Goal: Task Accomplishment & Management: Manage account settings

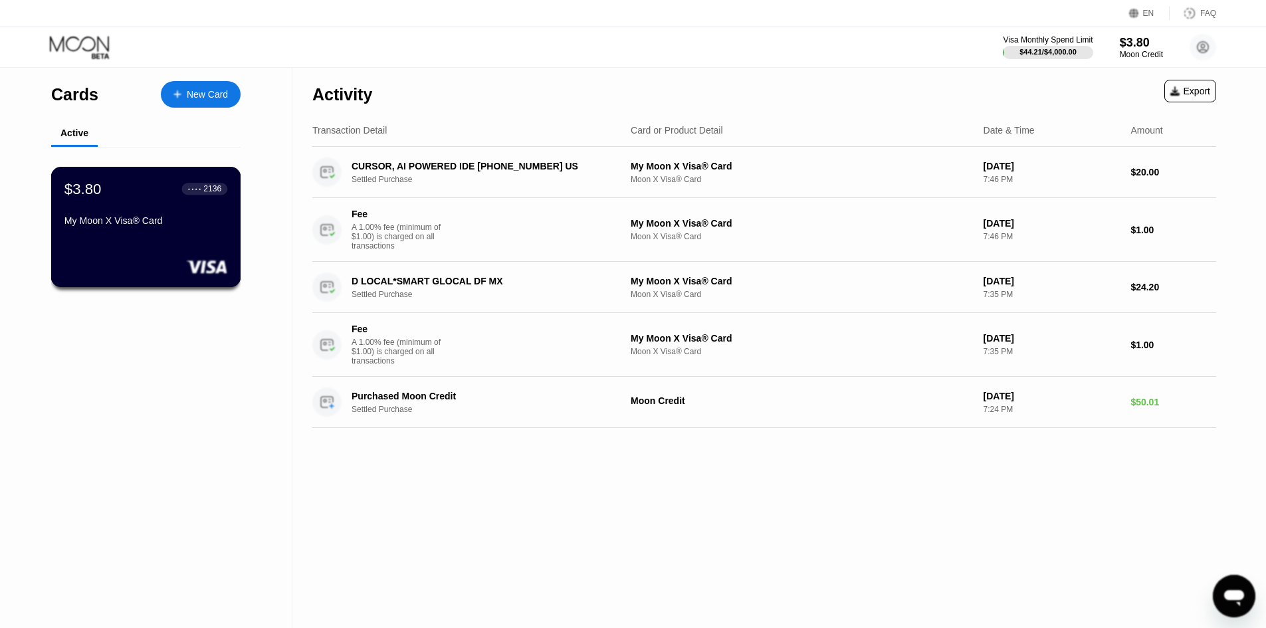
click at [173, 224] on div "My Moon X Visa® Card" at bounding box center [145, 220] width 163 height 11
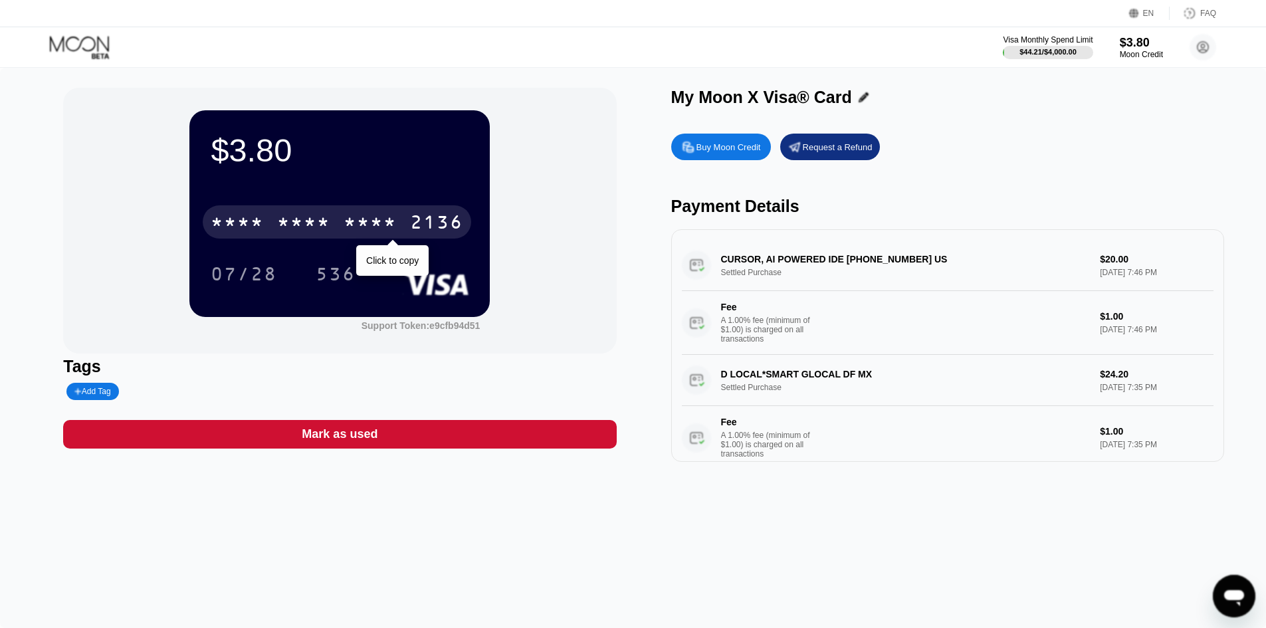
click at [333, 233] on div "* * * * * * * * * * * * 2136" at bounding box center [337, 221] width 269 height 33
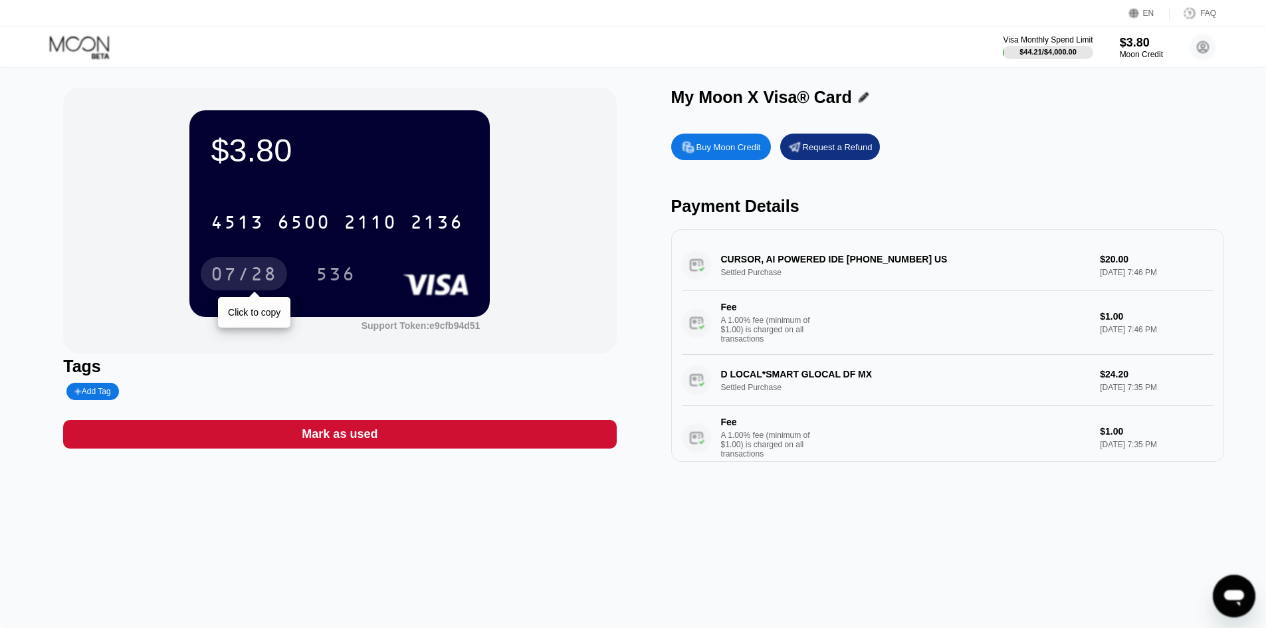
click at [255, 281] on div "07/28" at bounding box center [244, 275] width 66 height 21
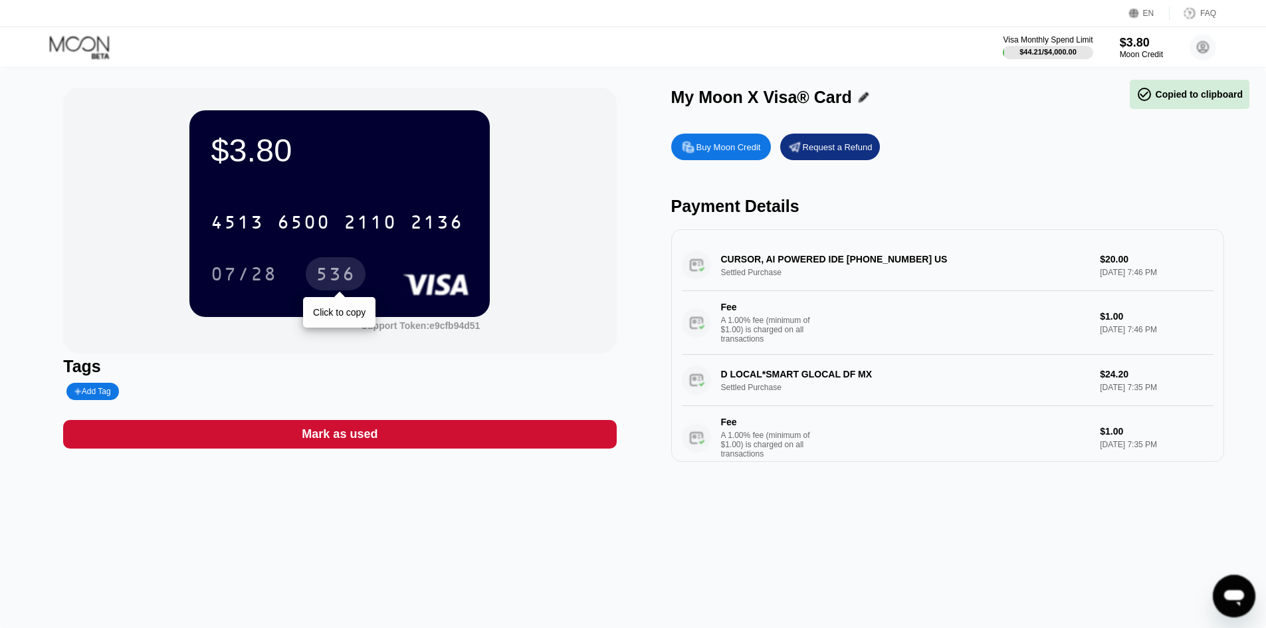
click at [336, 278] on div "536" at bounding box center [336, 275] width 40 height 21
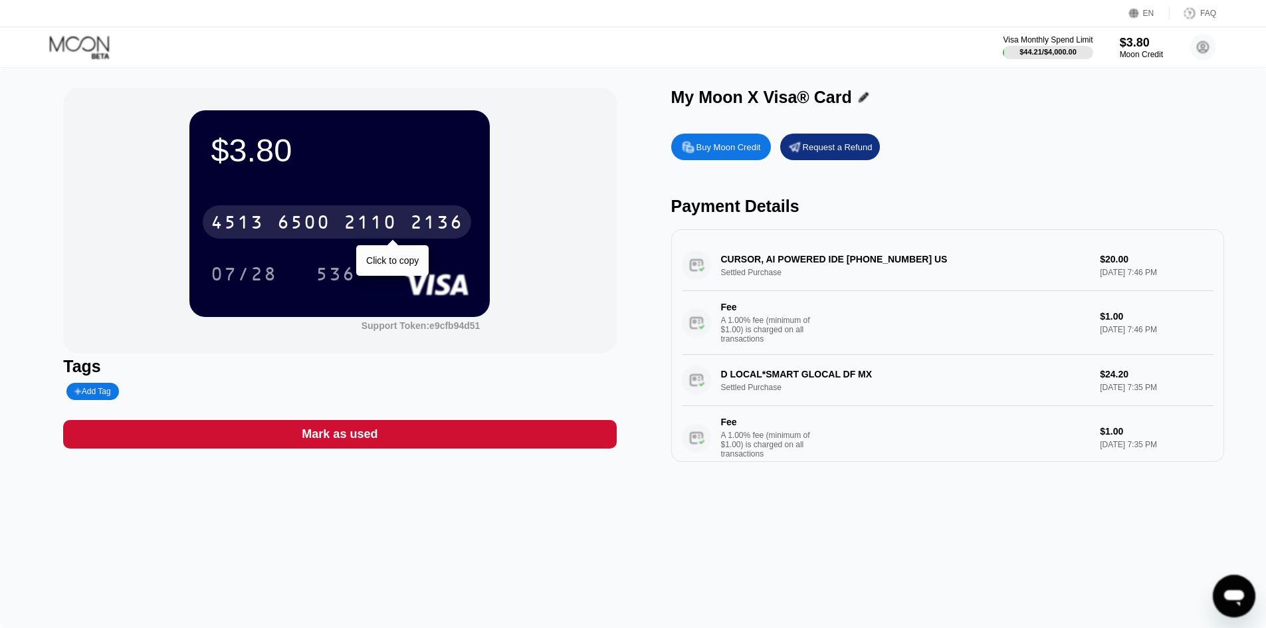
click at [281, 226] on div "6500" at bounding box center [303, 223] width 53 height 21
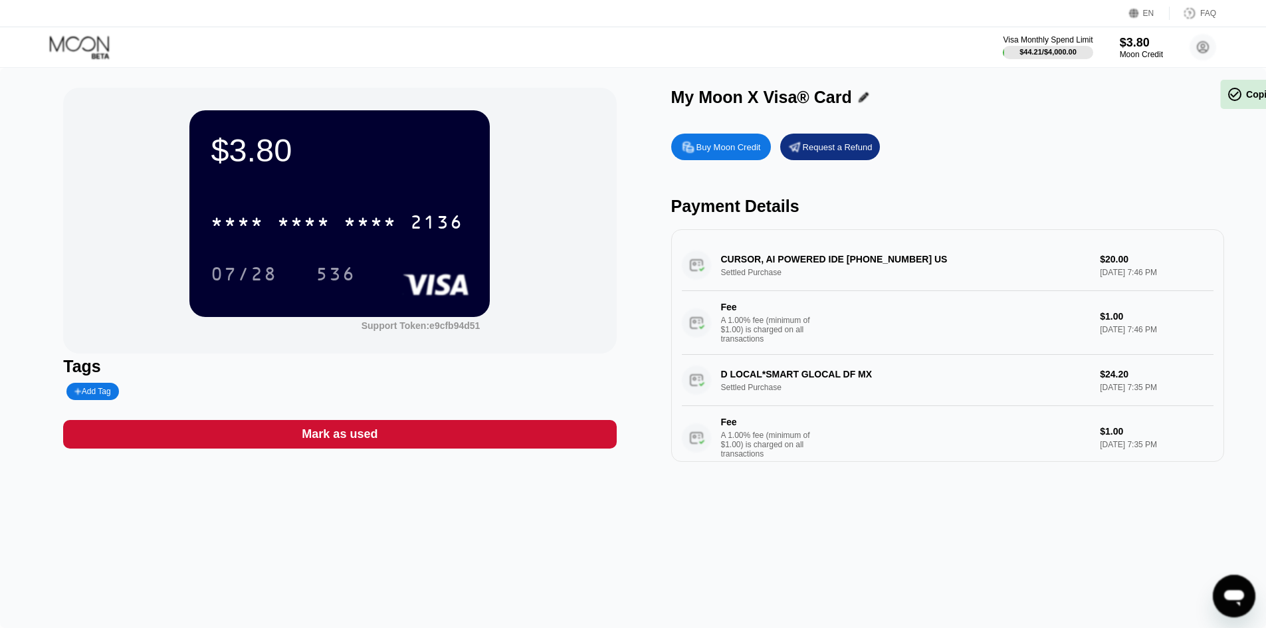
click at [248, 257] on div "* * * * * * * * * * * * 2136 07/28 536" at bounding box center [340, 234] width 258 height 78
click at [249, 266] on div "07/28" at bounding box center [244, 273] width 86 height 33
click at [350, 271] on div "536" at bounding box center [336, 275] width 40 height 21
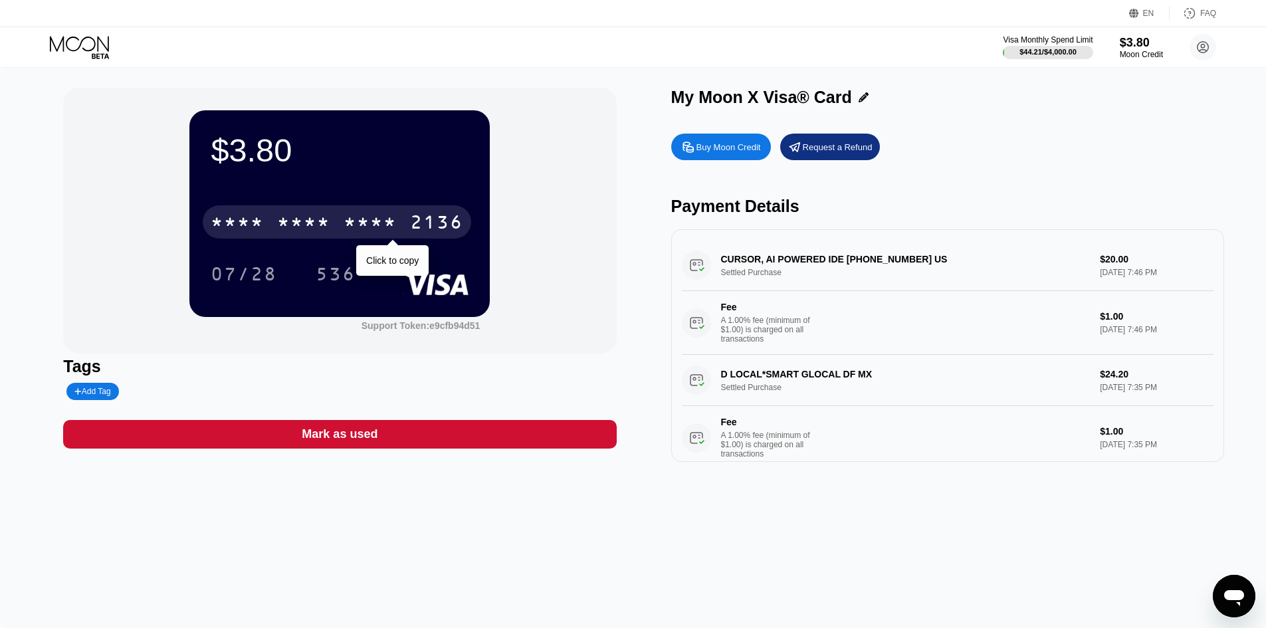
click at [439, 227] on div "2136" at bounding box center [436, 223] width 53 height 21
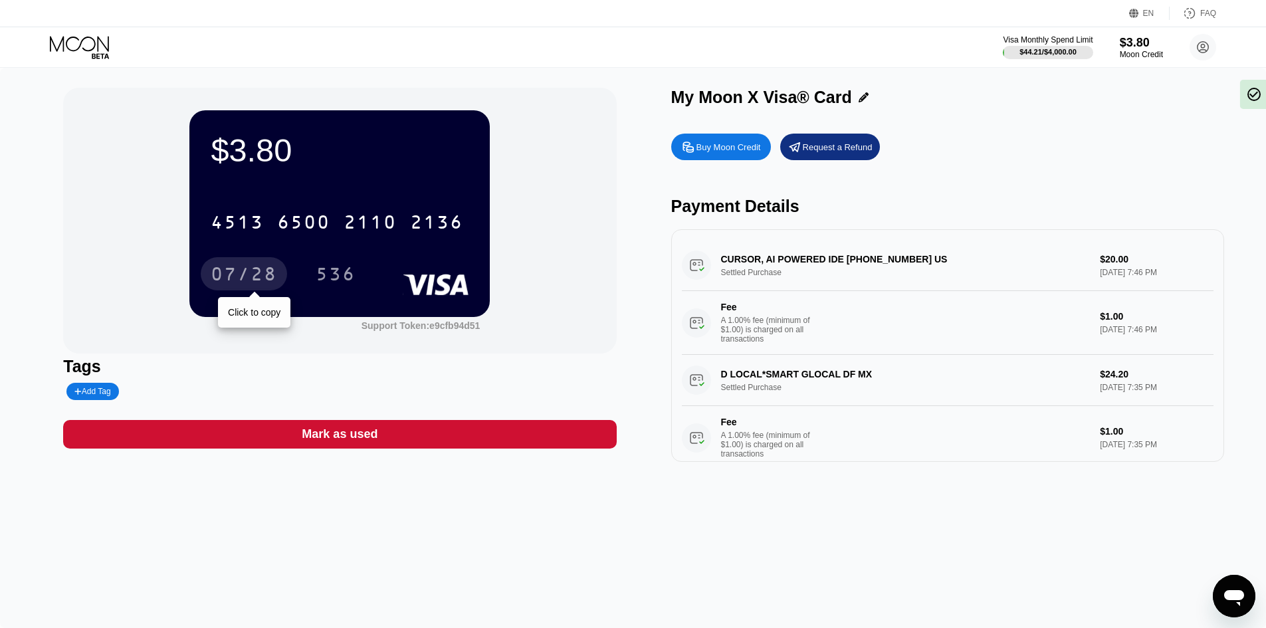
click at [251, 268] on div "07/28" at bounding box center [244, 275] width 66 height 21
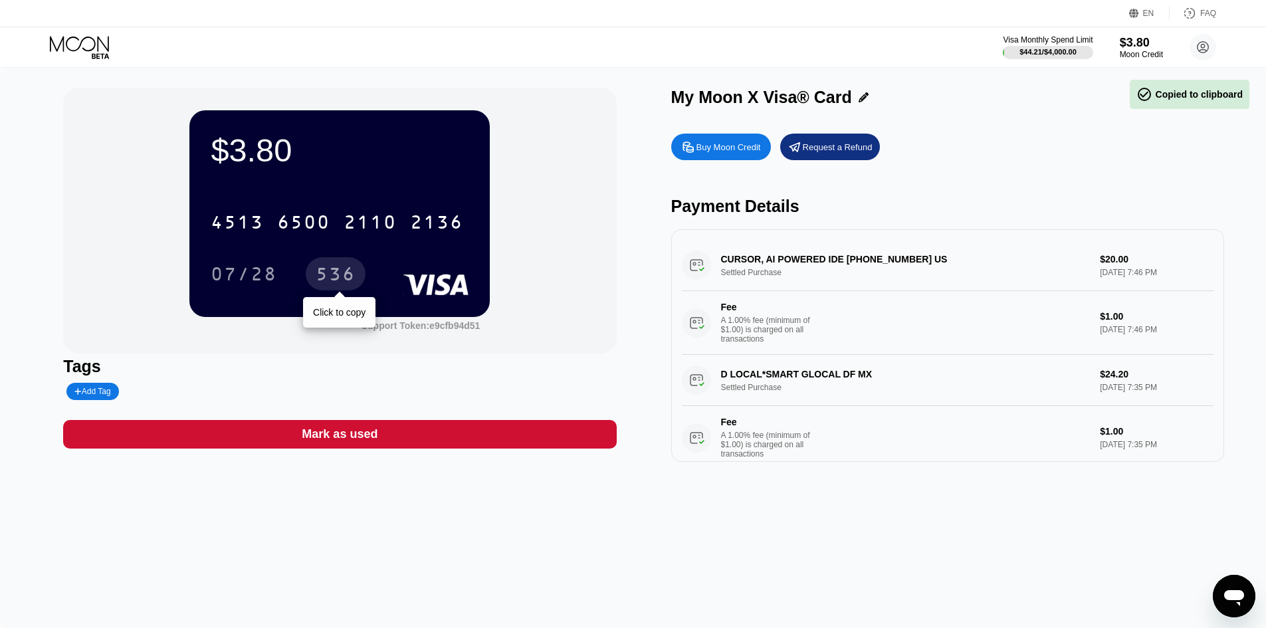
click at [352, 277] on div "536" at bounding box center [336, 275] width 40 height 21
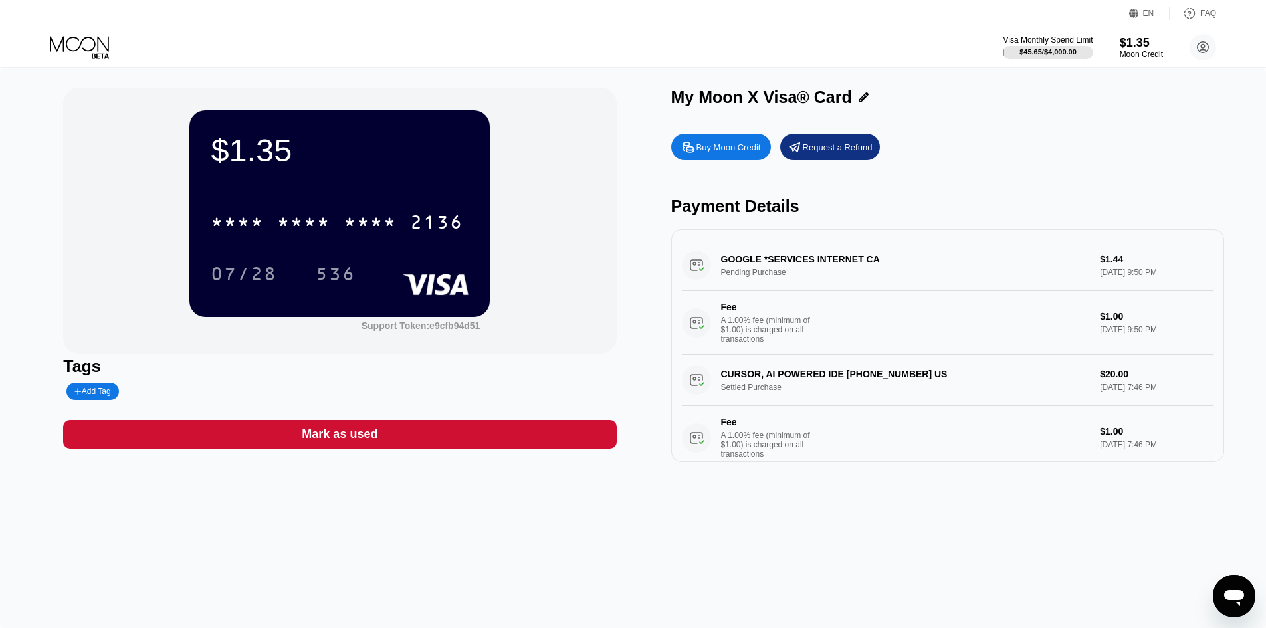
click at [1015, 143] on div "Buy Moon Credit Request a Refund" at bounding box center [947, 147] width 553 height 27
click at [990, 321] on div "Fee A 1.00% fee (minimum of $1.00) is charged on all transactions" at bounding box center [886, 323] width 408 height 42
drag, startPoint x: 714, startPoint y: 268, endPoint x: 895, endPoint y: 263, distance: 180.9
click at [895, 263] on div "GOOGLE *SERVICES INTERNET CA Pending Purchase $1.44 Aug 20, 2025 9:50 PM Fee A …" at bounding box center [948, 297] width 532 height 115
drag, startPoint x: 719, startPoint y: 316, endPoint x: 784, endPoint y: 317, distance: 65.8
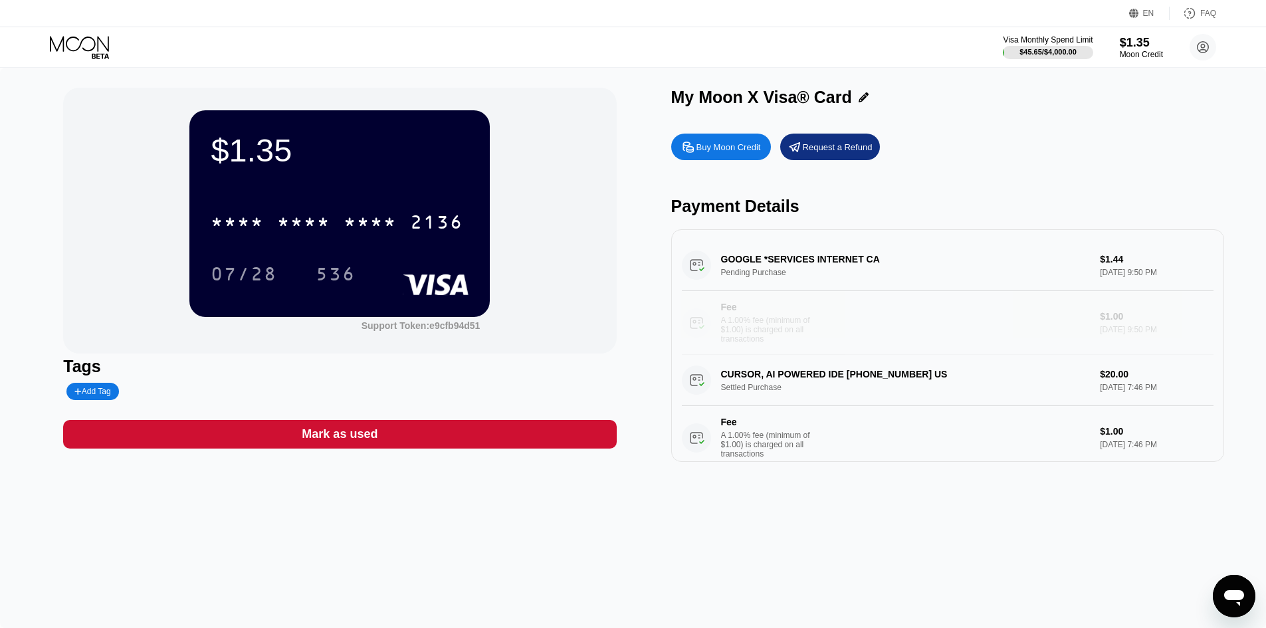
click at [784, 317] on div "Fee A 1.00% fee (minimum of $1.00) is charged on all transactions" at bounding box center [886, 323] width 408 height 42
click at [936, 160] on div "Buy Moon Credit Request a Refund" at bounding box center [947, 147] width 553 height 27
